Goal: Information Seeking & Learning: Learn about a topic

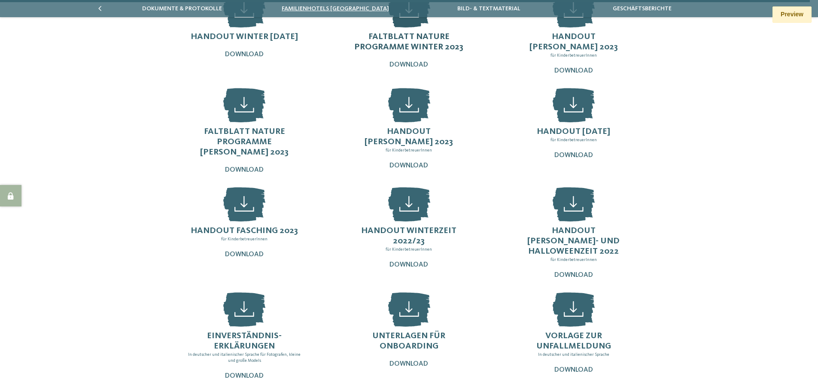
scroll to position [1625, 0]
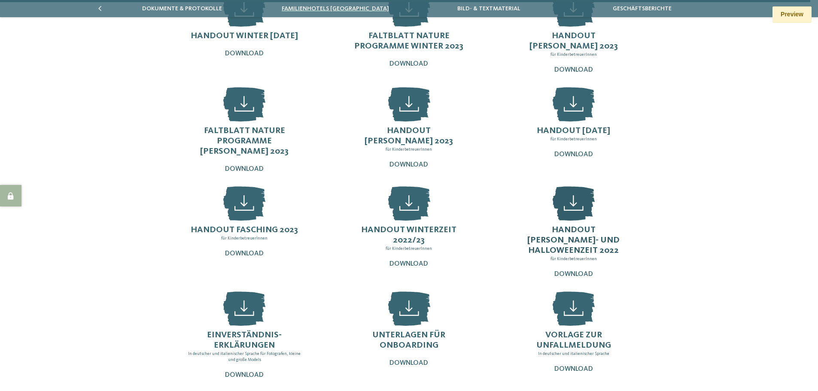
click at [571, 186] on icon at bounding box center [574, 203] width 42 height 34
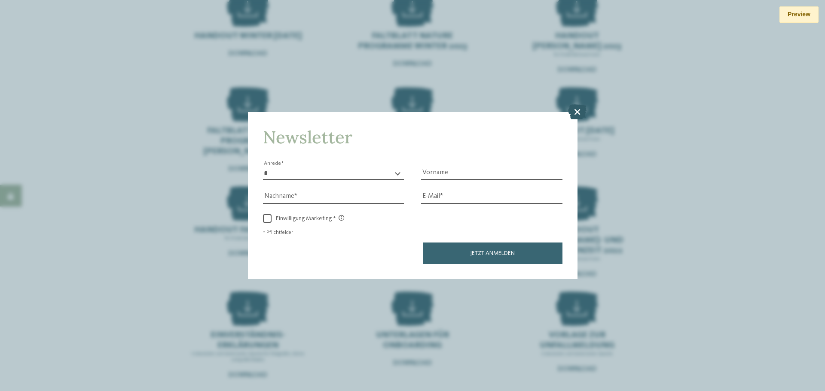
click at [577, 112] on icon at bounding box center [577, 111] width 18 height 15
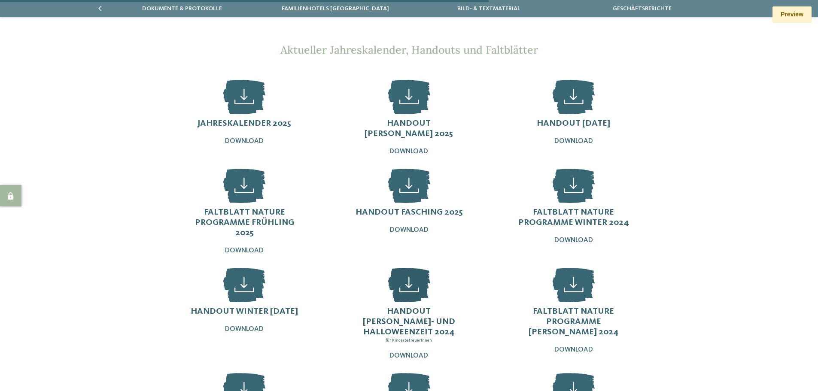
scroll to position [980, 0]
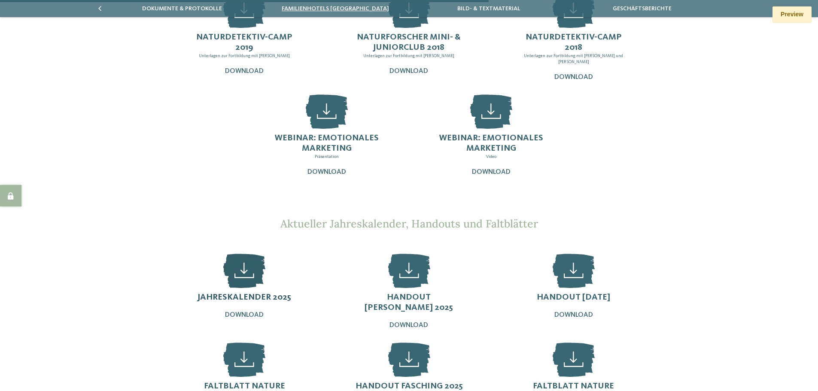
click at [256, 254] on icon at bounding box center [244, 271] width 42 height 34
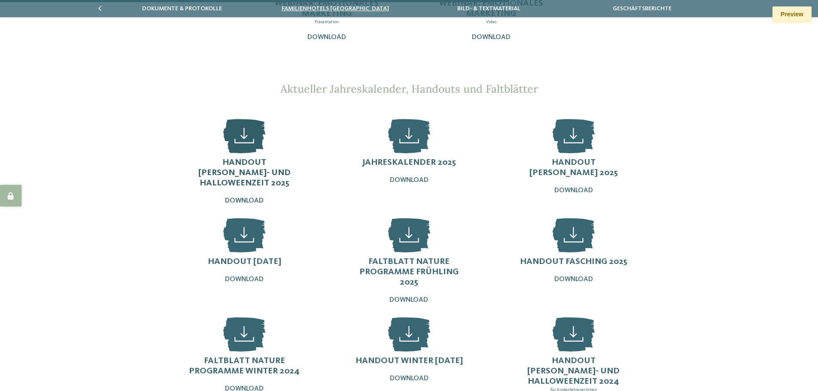
scroll to position [1066, 0]
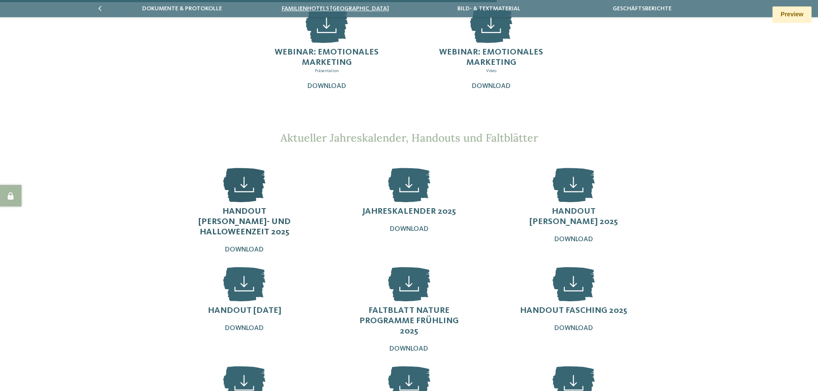
click at [253, 168] on icon at bounding box center [244, 185] width 42 height 34
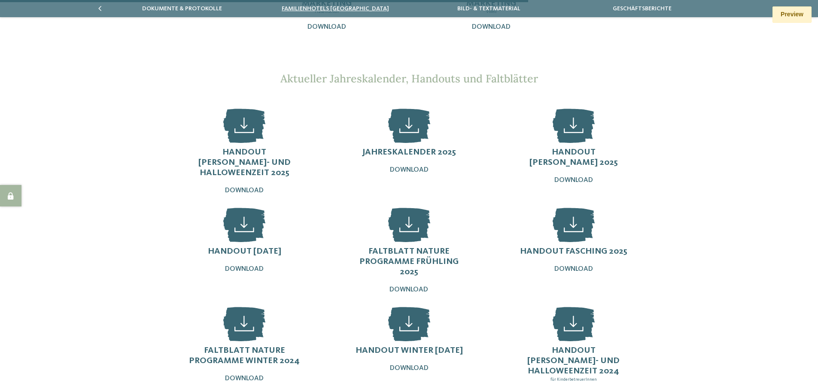
scroll to position [1066, 0]
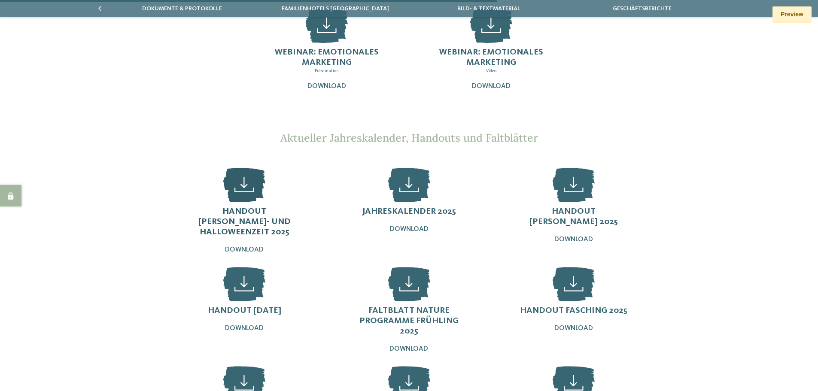
click at [251, 168] on icon at bounding box center [244, 185] width 42 height 34
